Goal: Transaction & Acquisition: Purchase product/service

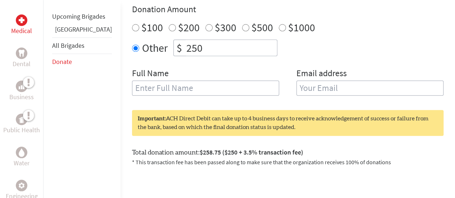
scroll to position [282, 0]
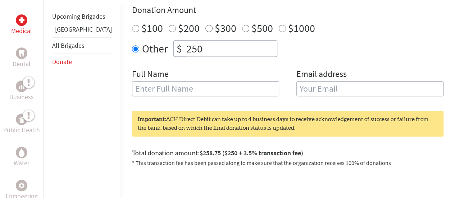
drag, startPoint x: 197, startPoint y: 91, endPoint x: 202, endPoint y: 83, distance: 9.4
click at [198, 88] on div "Full Name" at bounding box center [205, 86] width 147 height 37
click at [203, 81] on input "text" at bounding box center [205, 88] width 147 height 15
type input "[PERSON_NAME]"
click at [297, 81] on input "email" at bounding box center [370, 88] width 147 height 15
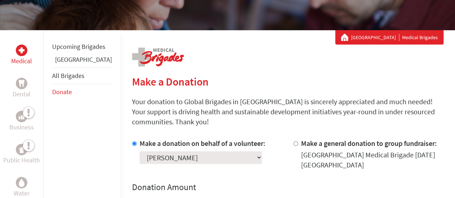
scroll to position [104, 0]
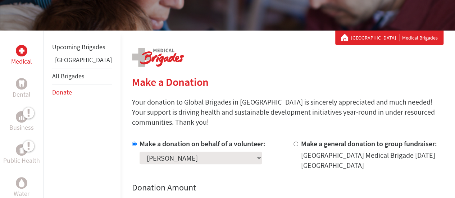
type input "[EMAIL_ADDRESS][DOMAIN_NAME]"
click at [187, 152] on select "Select a volunteer... [PERSON_NAME] [PERSON_NAME] [PERSON_NAME] [PERSON_NAME] […" at bounding box center [201, 158] width 122 height 13
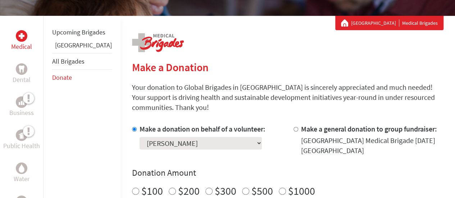
scroll to position [118, 0]
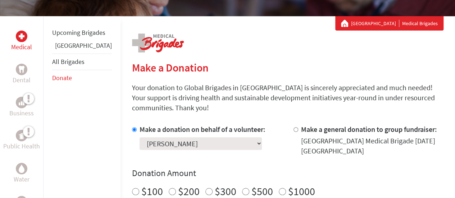
click at [346, 174] on div "Donation Amount $100 $200 $300 $500 $1000 Other $ 250" at bounding box center [288, 194] width 312 height 53
drag, startPoint x: 346, startPoint y: 174, endPoint x: 382, endPoint y: 153, distance: 41.4
click at [382, 153] on div "Make a donation on behalf of a volunteer: Select a volunteer... [PERSON_NAME] […" at bounding box center [288, 192] width 312 height 135
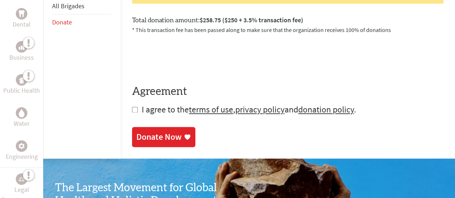
scroll to position [406, 0]
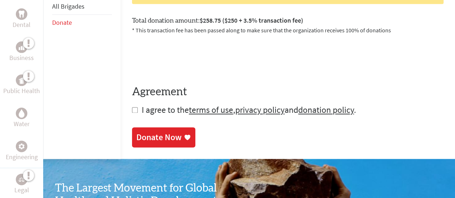
click at [132, 107] on input "checkbox" at bounding box center [135, 110] width 6 height 6
checkbox input "true"
click at [136, 132] on div "Donate Now" at bounding box center [158, 138] width 45 height 12
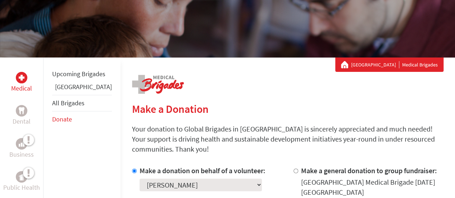
scroll to position [87, 0]
